Goal: Find specific page/section: Find specific page/section

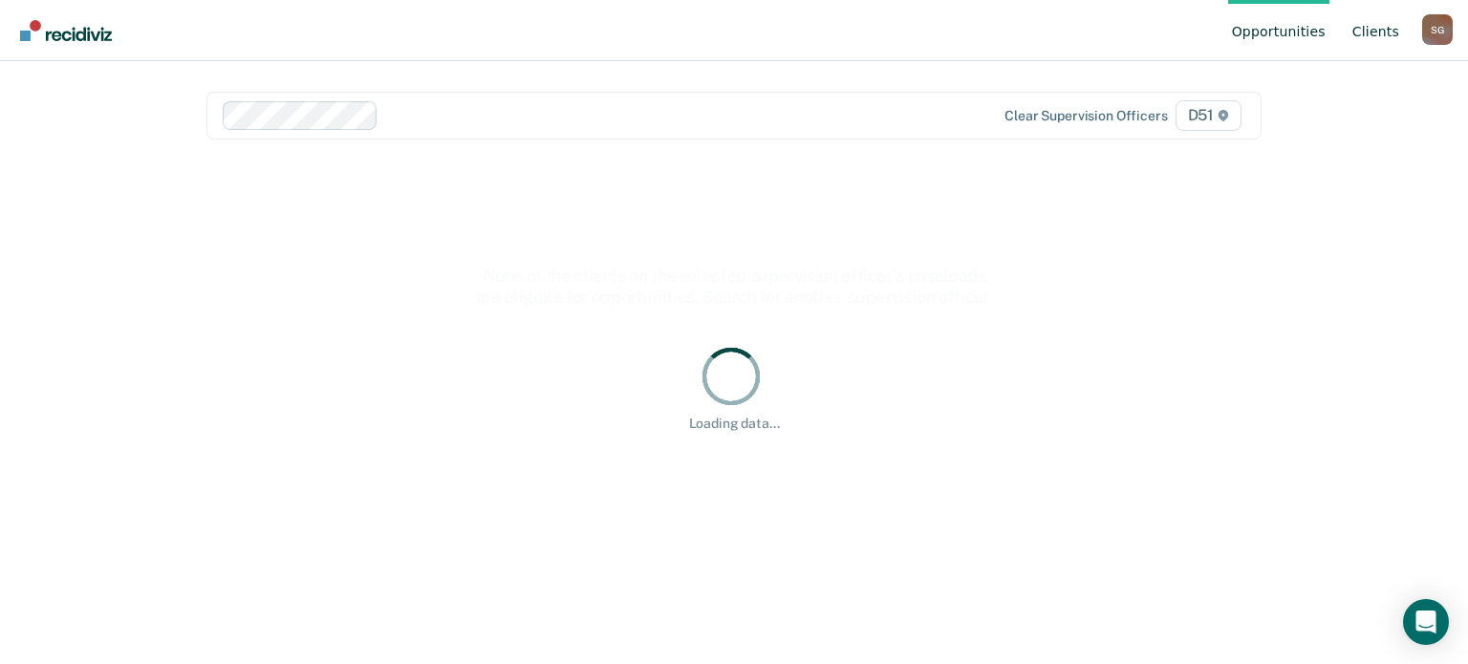
click at [1379, 35] on link "Client s" at bounding box center [1375, 30] width 54 height 61
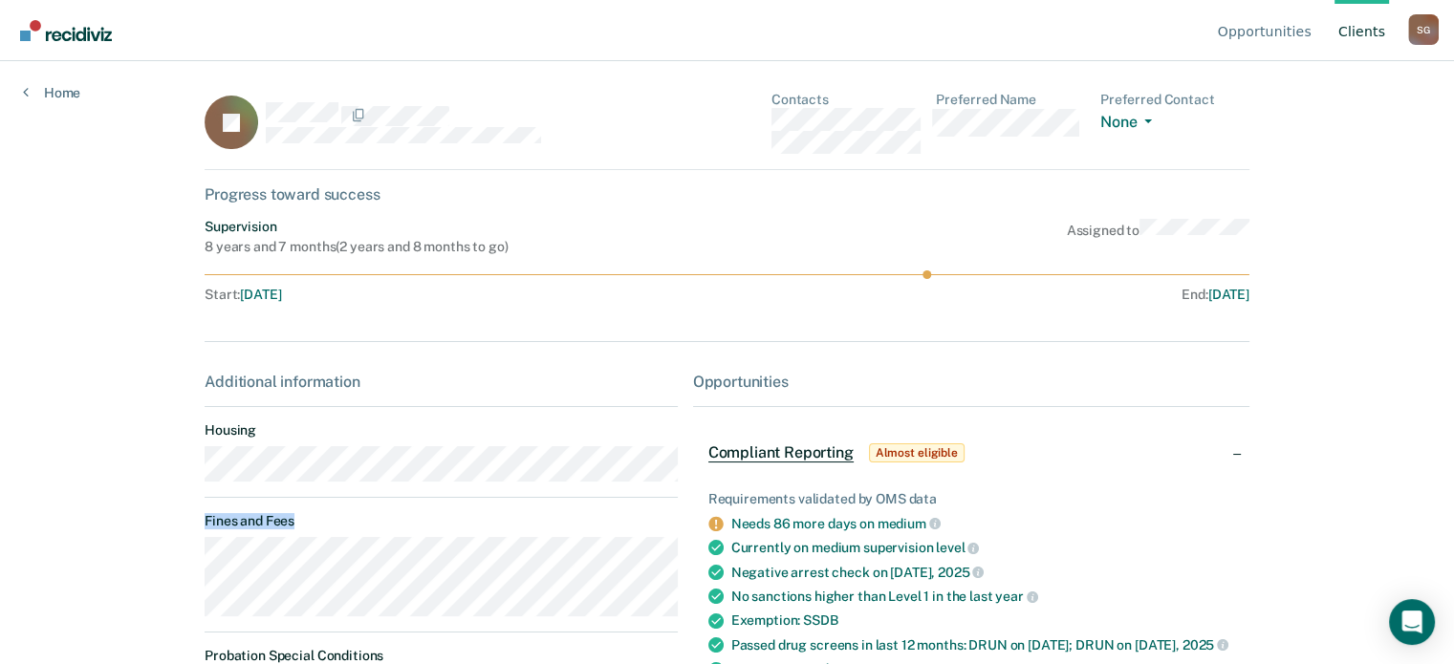
drag, startPoint x: 350, startPoint y: 618, endPoint x: 182, endPoint y: 562, distance: 177.4
click at [182, 562] on main "IB Contacts Preferred Name Preferred Contact None Call Text Email None Progress…" at bounding box center [727, 339] width 1090 height 557
copy dt "Fines and Fees"
